Goal: Transaction & Acquisition: Purchase product/service

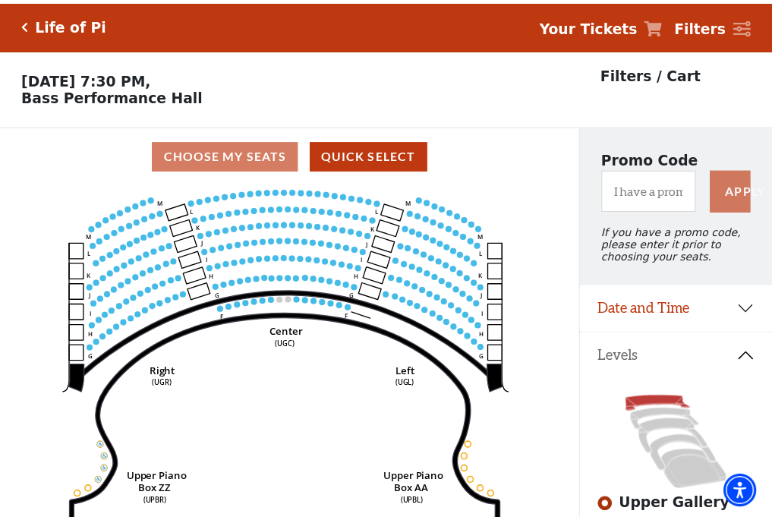
scroll to position [71, 0]
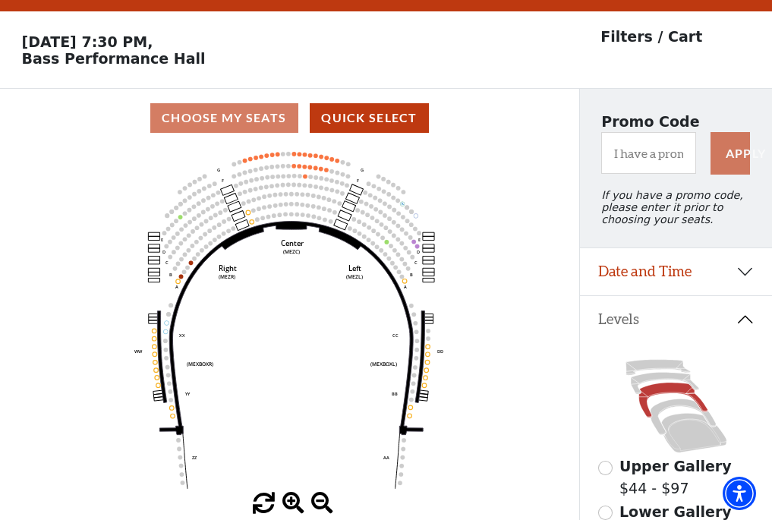
scroll to position [71, 0]
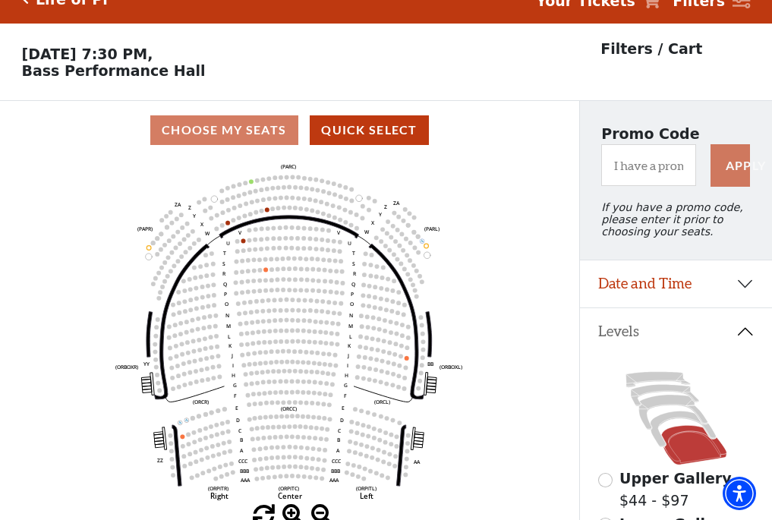
scroll to position [71, 0]
